Goal: Task Accomplishment & Management: Use online tool/utility

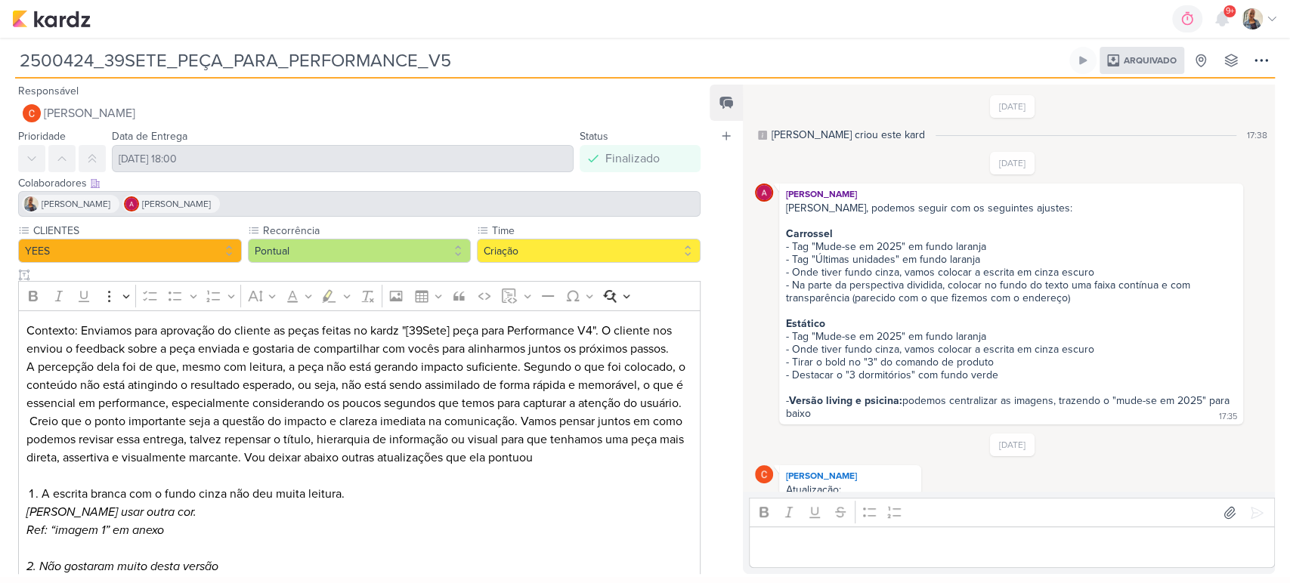
scroll to position [286, 0]
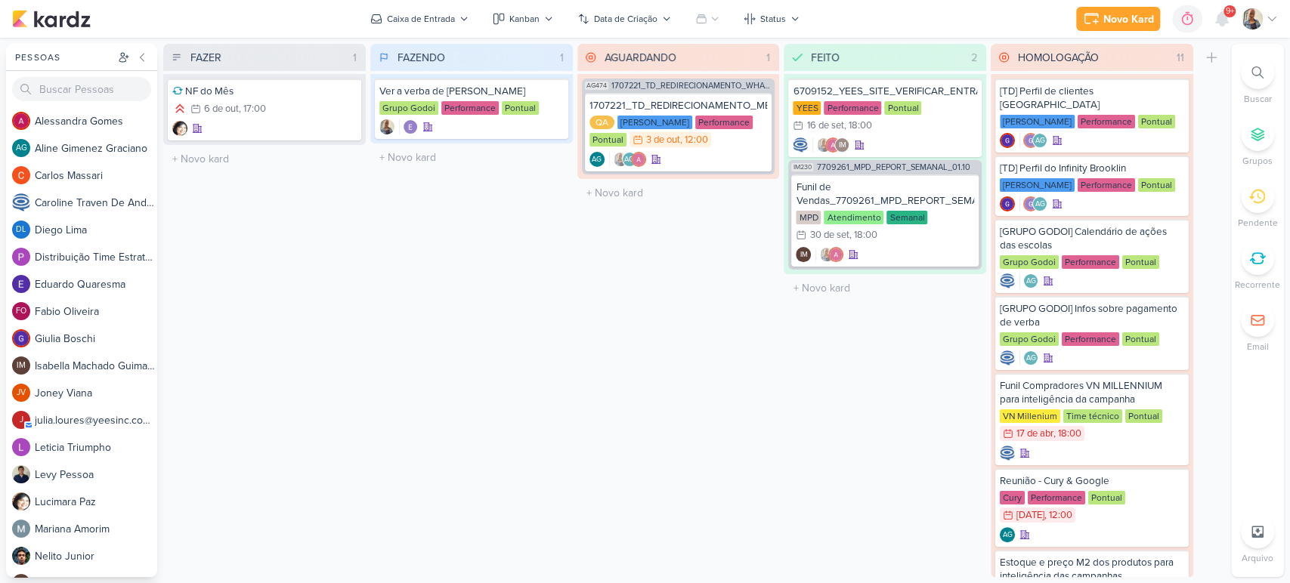
click at [1268, 20] on icon at bounding box center [1271, 19] width 12 height 12
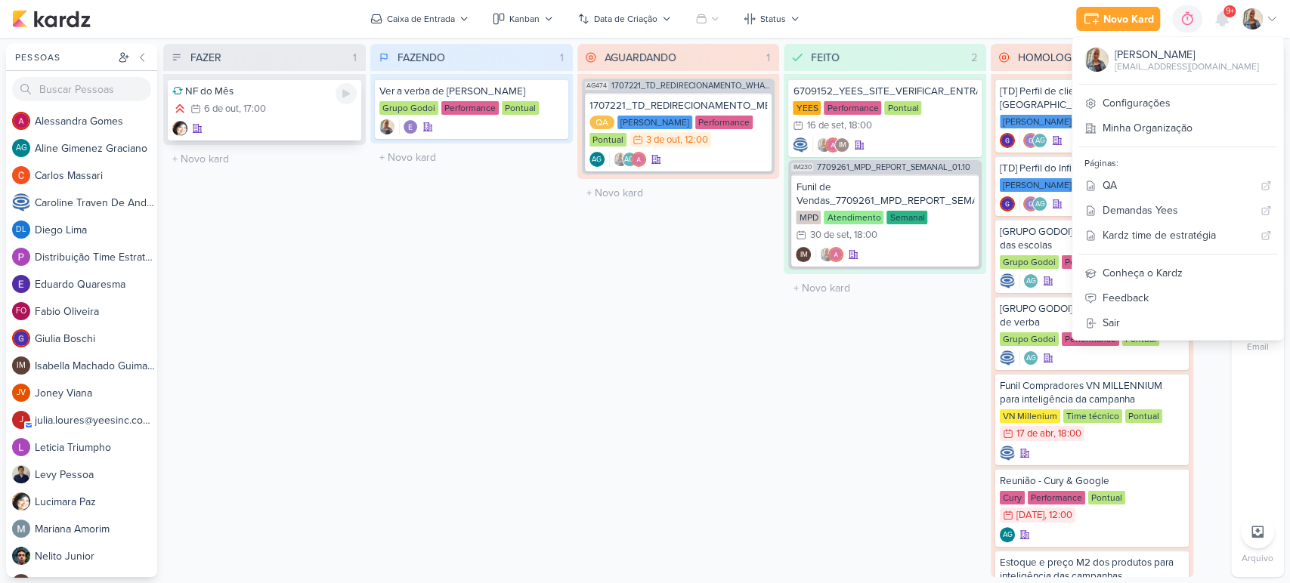
click at [242, 94] on div "NF do Mês" at bounding box center [264, 92] width 184 height 14
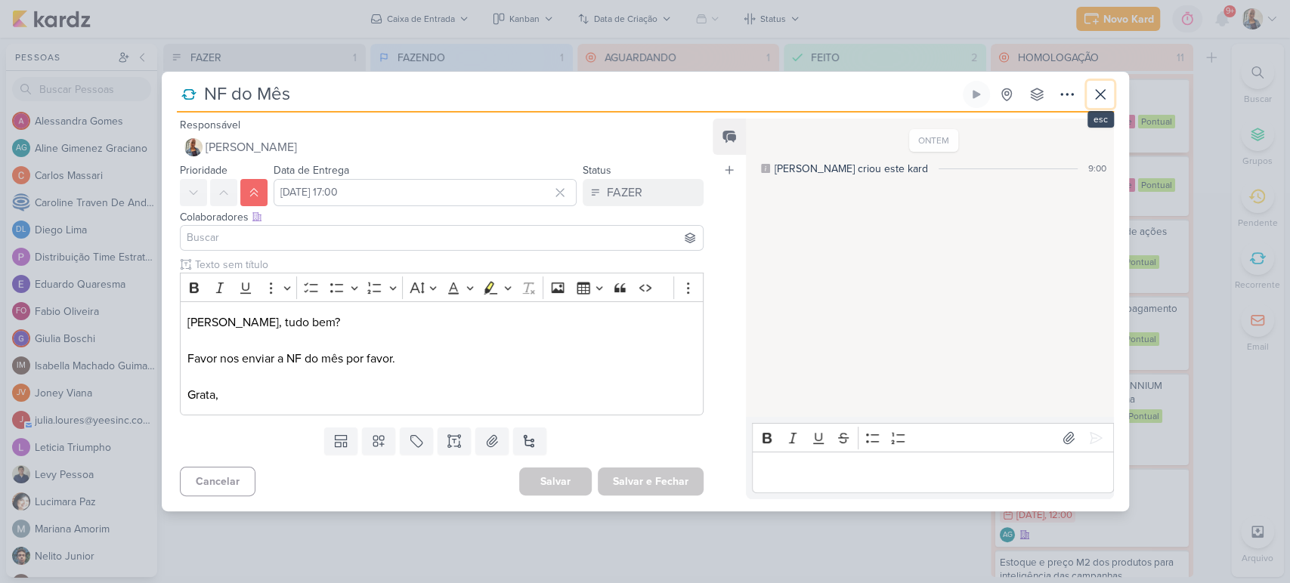
drag, startPoint x: 1098, startPoint y: 94, endPoint x: 1075, endPoint y: 92, distance: 23.5
click at [1098, 94] on icon at bounding box center [1099, 94] width 9 height 9
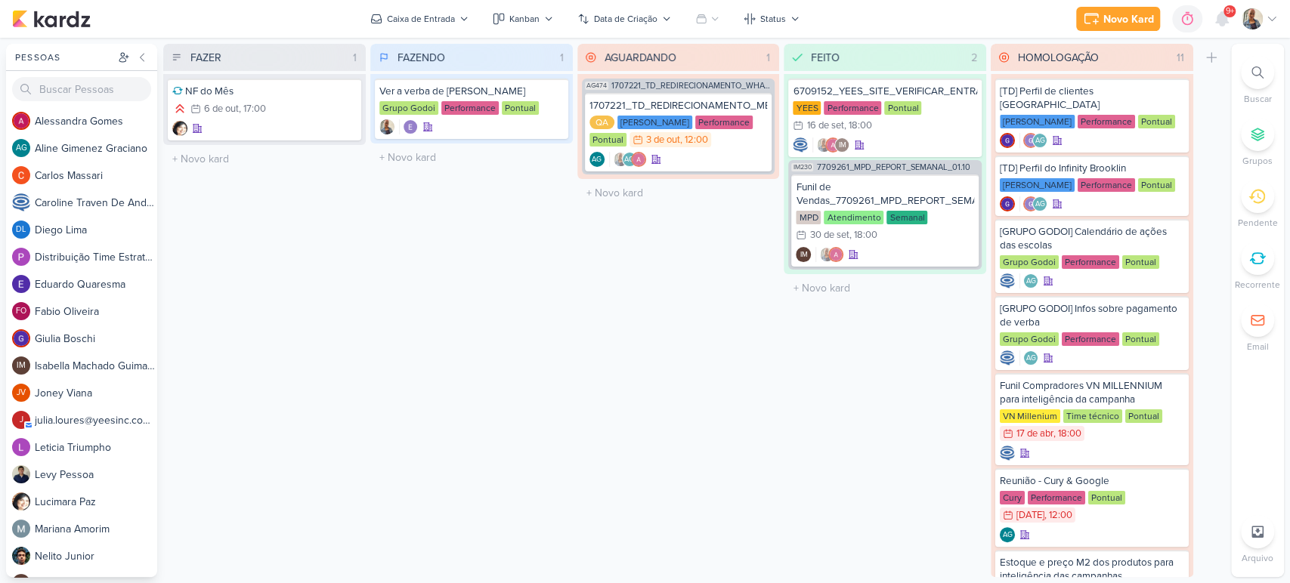
click at [353, 230] on div "FAZER 1 Mover Para Esquerda Mover Para Direita Deletar NF do Mês 6/10 6 de out …" at bounding box center [264, 310] width 202 height 533
click at [297, 119] on div "NF do Mês 6/10 6 de out , 17:00" at bounding box center [264, 110] width 193 height 62
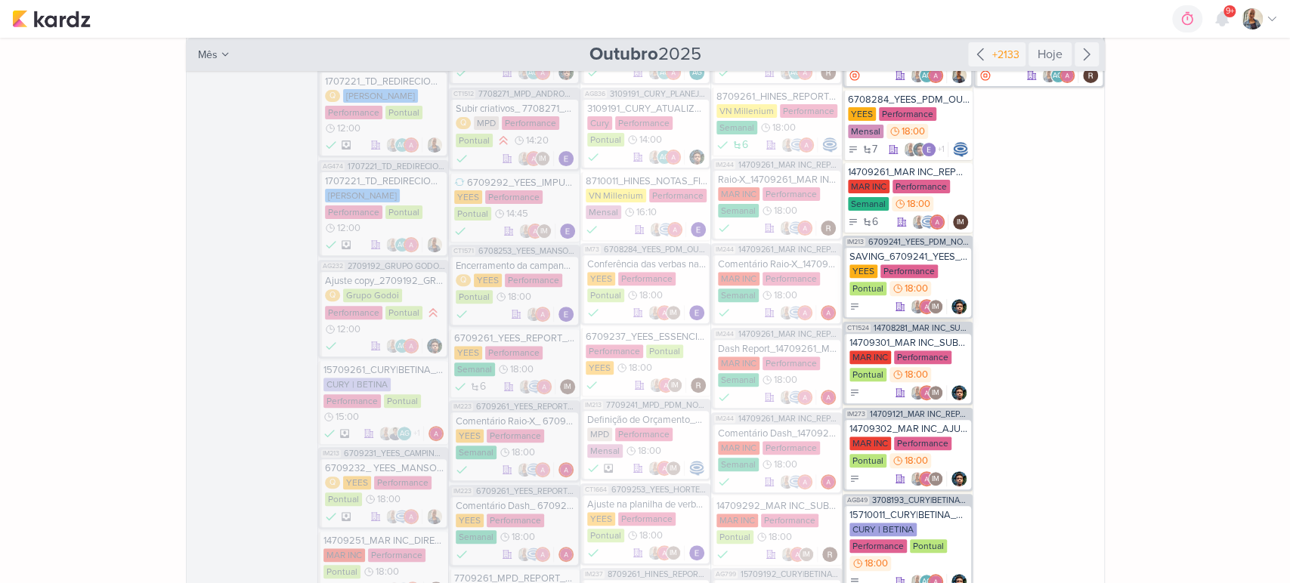
scroll to position [335, 0]
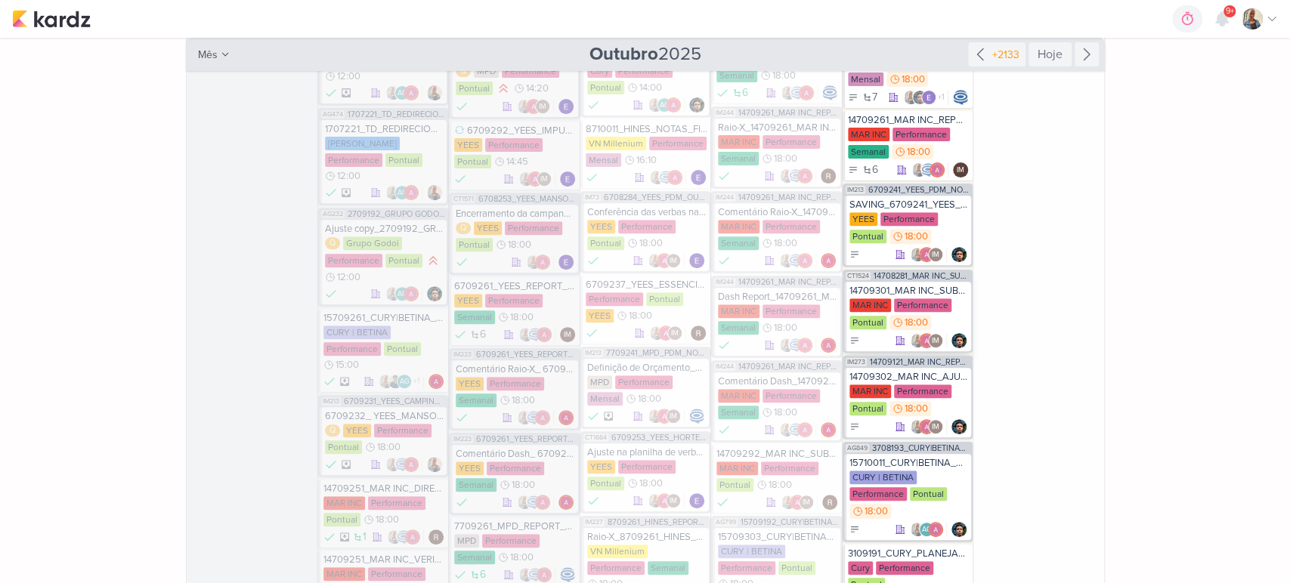
click at [888, 330] on div "MAR INC Performance Pontual 18:00" at bounding box center [908, 314] width 119 height 33
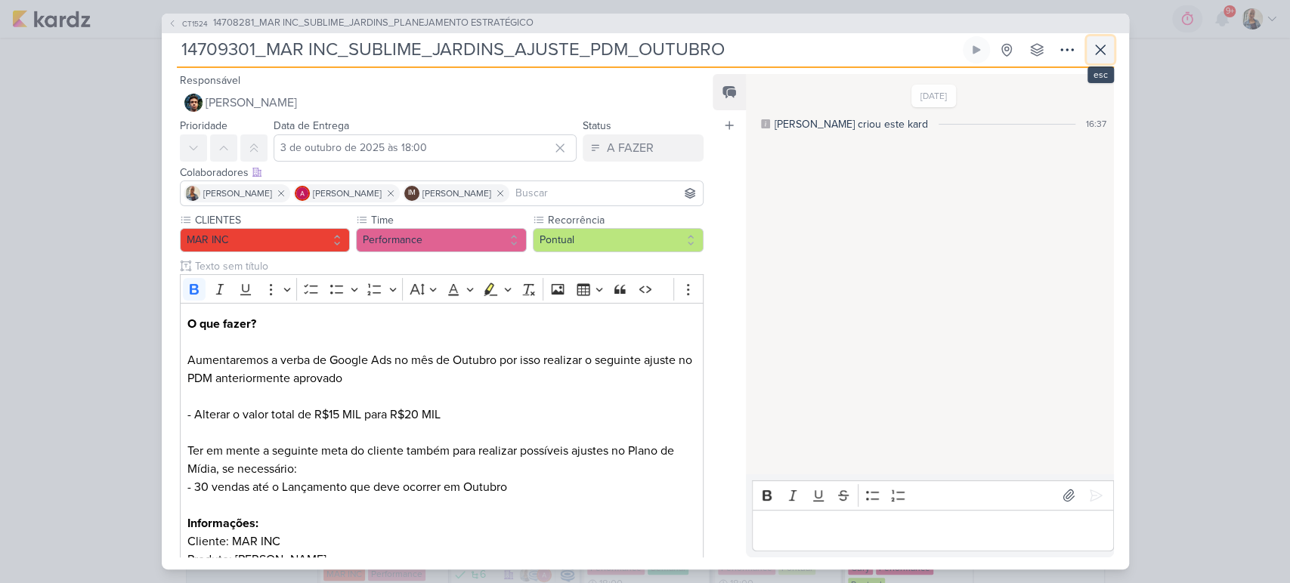
click at [1100, 50] on icon at bounding box center [1099, 49] width 9 height 9
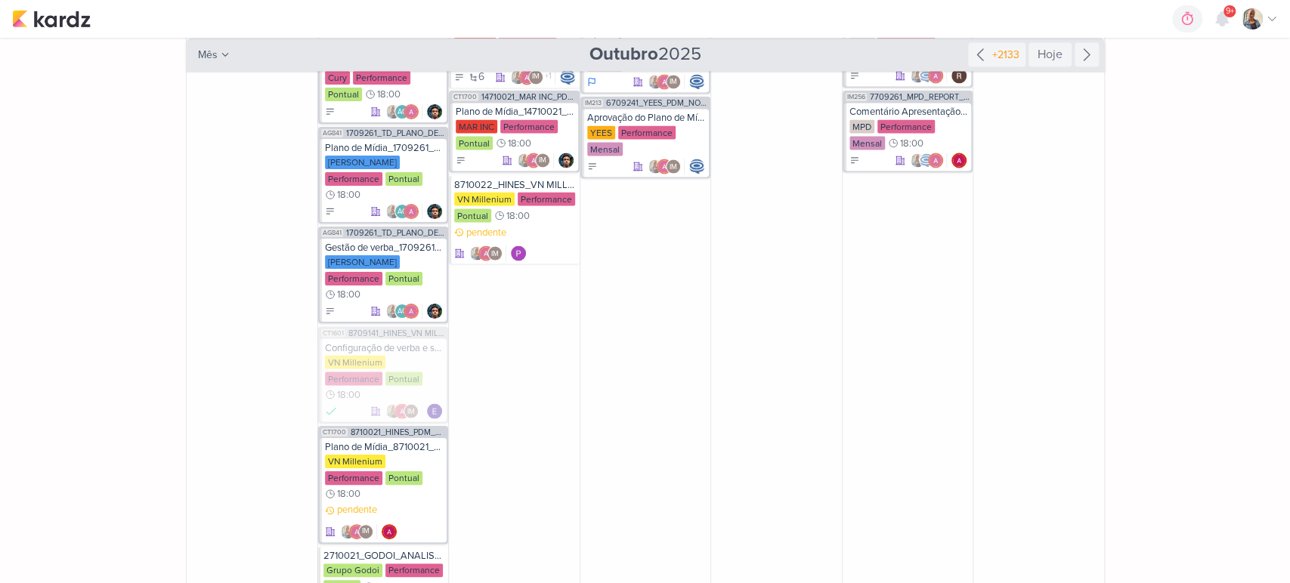
scroll to position [1930, 0]
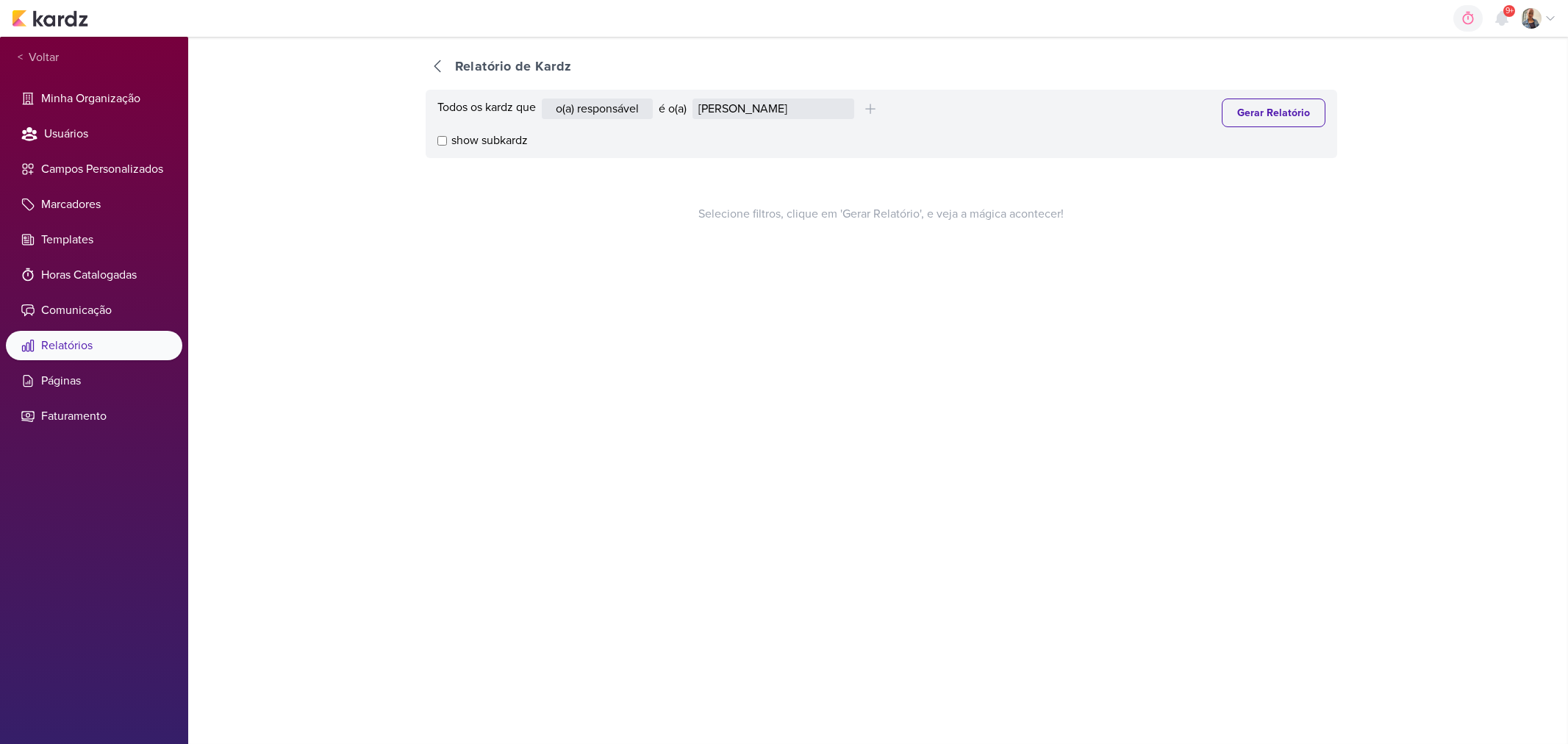
select select "1389"
click at [783, 107] on select "Alessandra Gomes Aline Gimenez Graciano Caroline Traven De Andrade Distribuição…" at bounding box center [774, 108] width 162 height 20
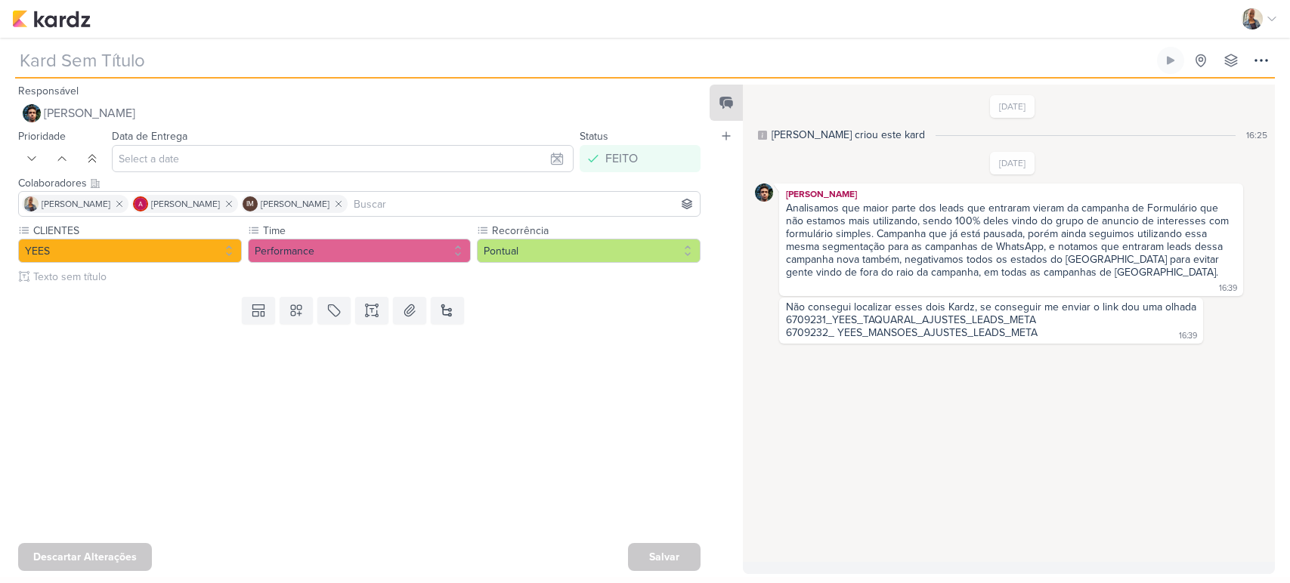
type input "6709302_YEES_CAMPINAS_VERFICAÇÃO_DE_LEADS"
type input "2 de outubro de 2025 às 18:00"
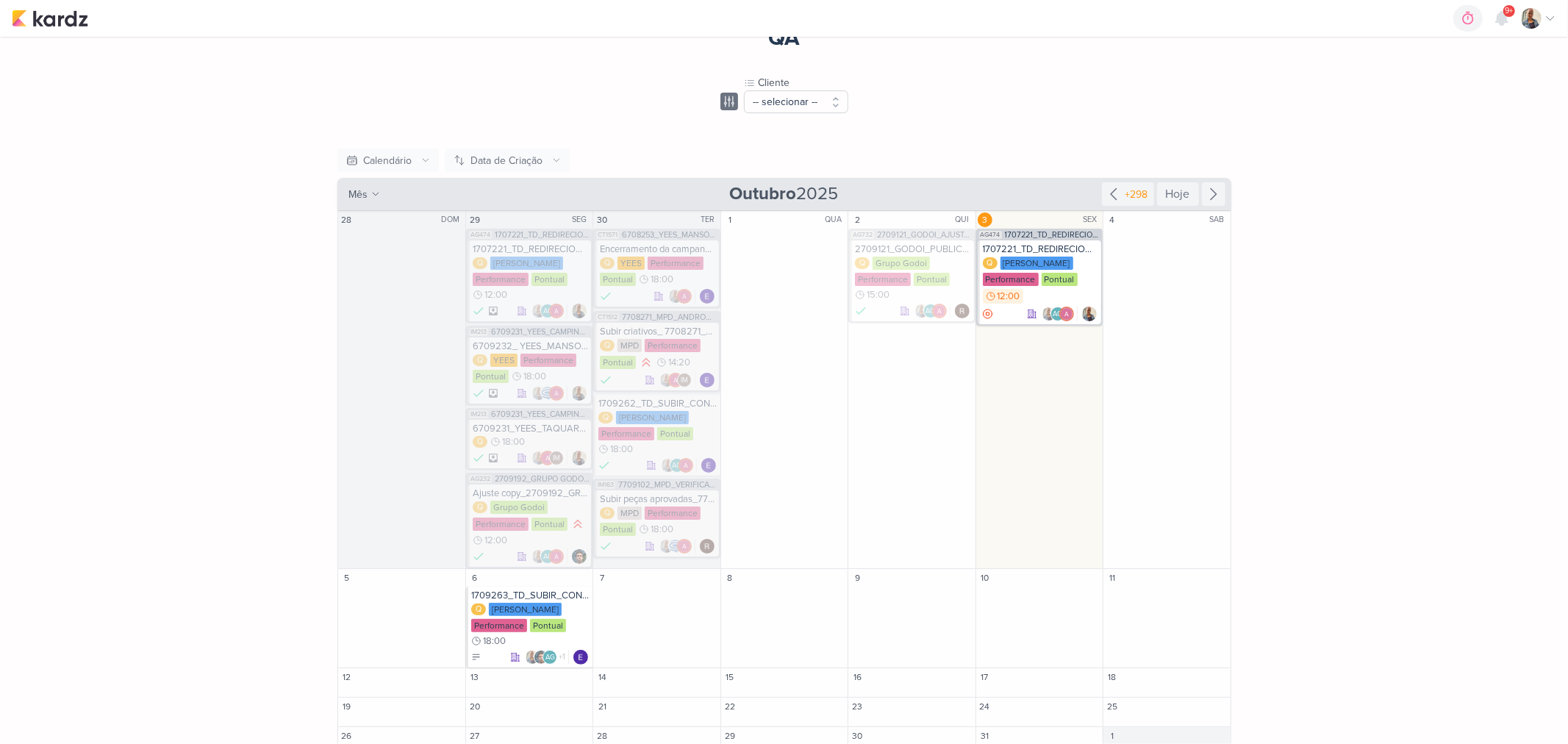
scroll to position [55, 0]
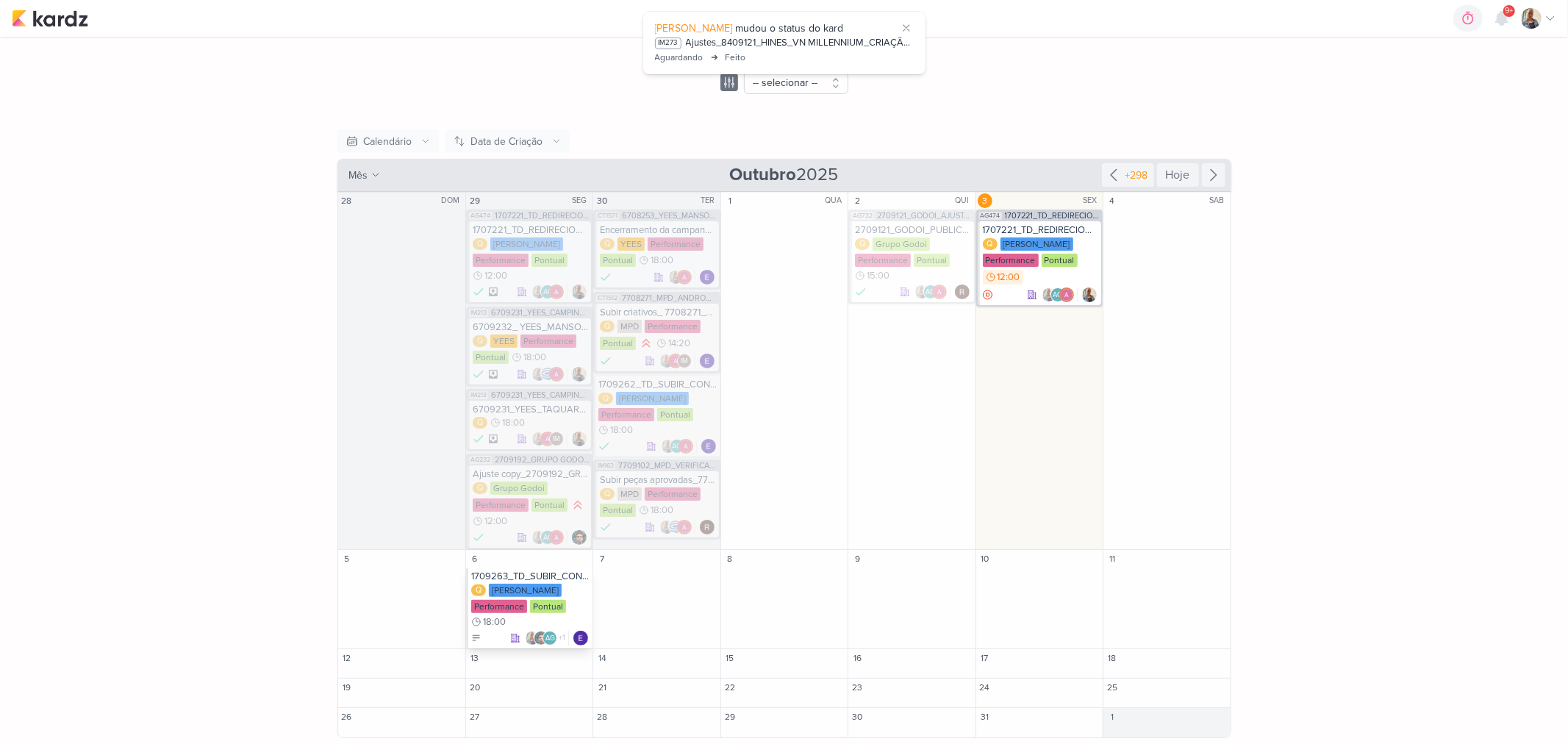
click at [519, 571] on div "1709263_TD_SUBIR_CONTEUDO_SOCIAL_EM_PERFORMANCE_LCSA" at bounding box center [530, 577] width 119 height 12
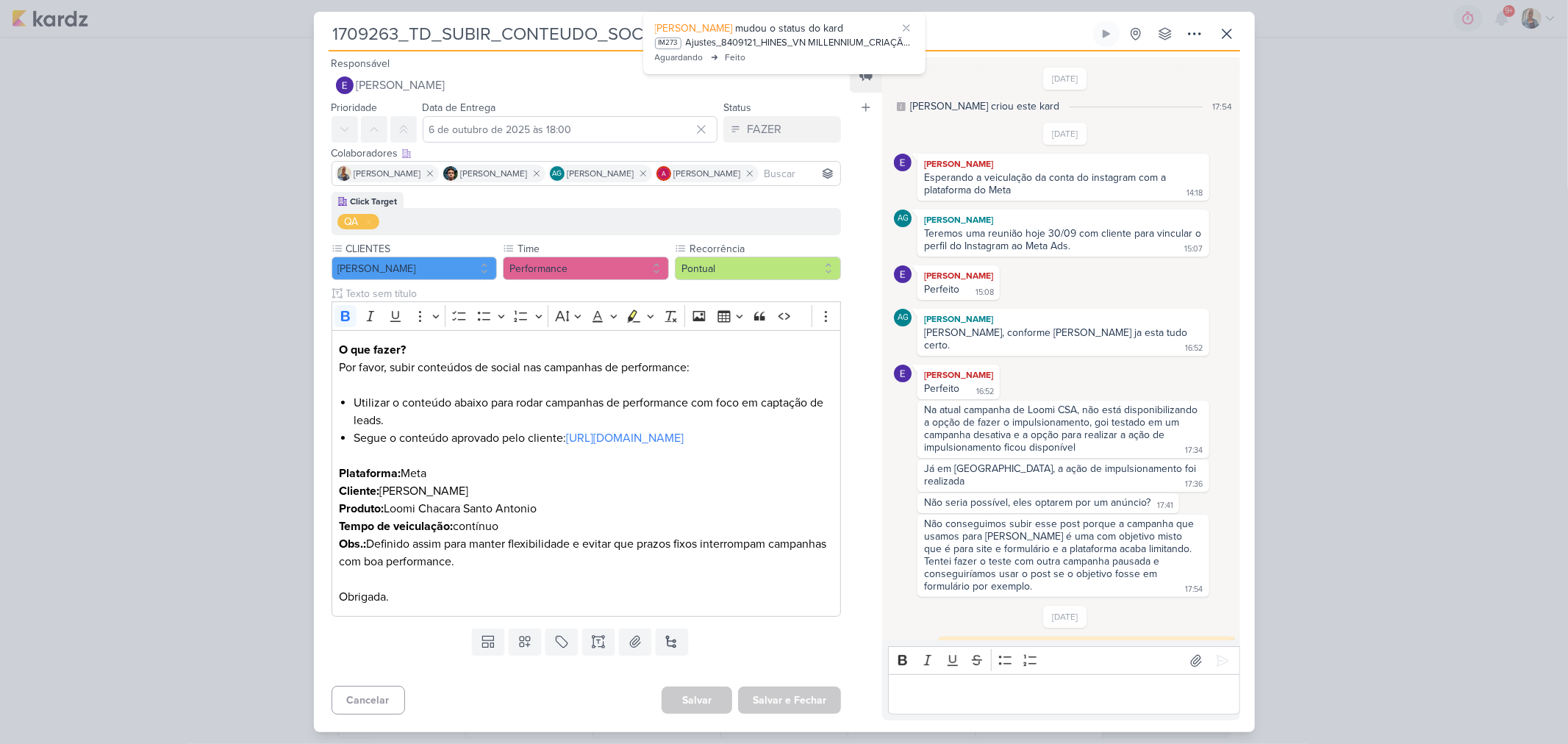
scroll to position [717, 0]
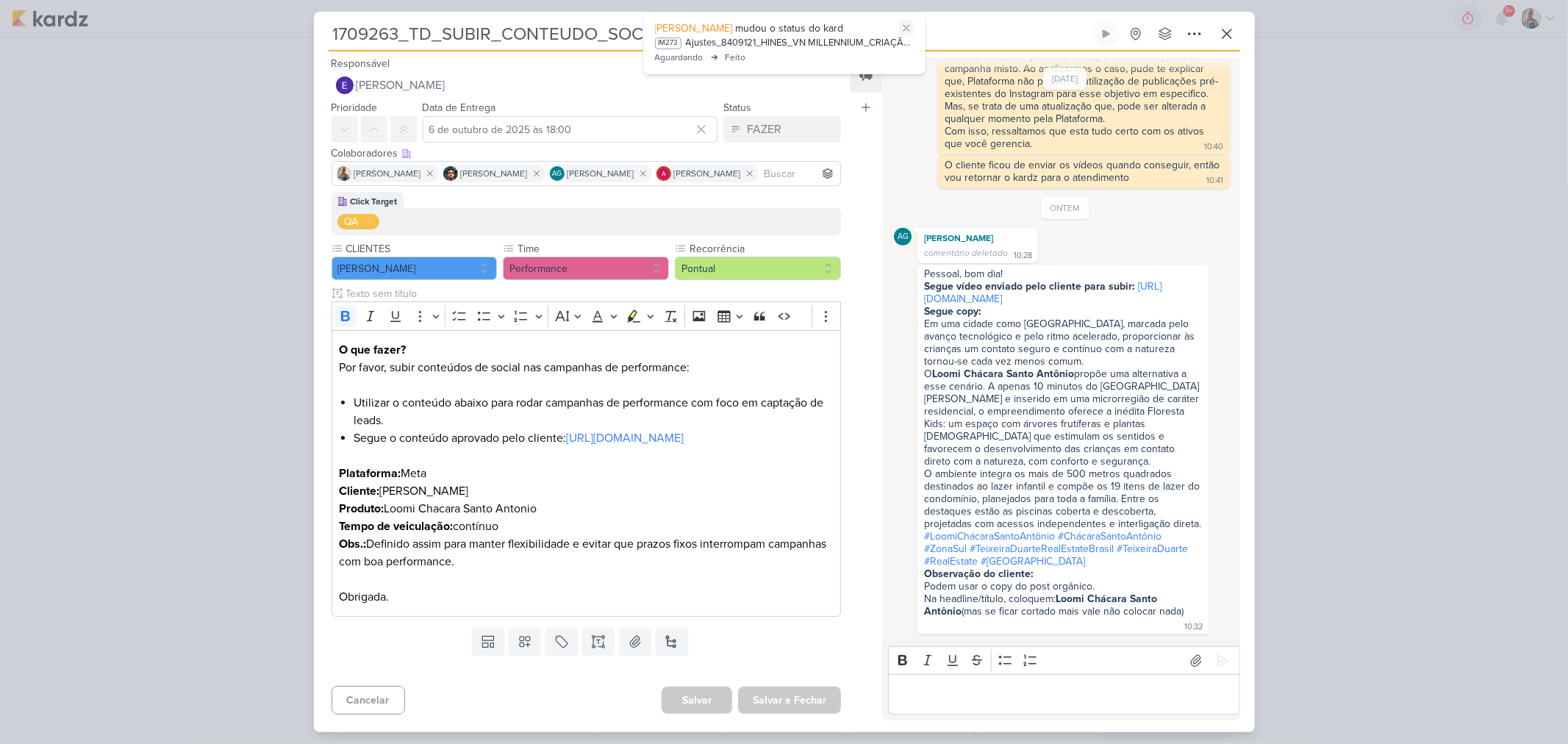
click at [909, 28] on icon at bounding box center [906, 28] width 12 height 12
click at [1235, 38] on icon at bounding box center [1227, 34] width 18 height 18
